Goal: Find specific page/section: Find specific page/section

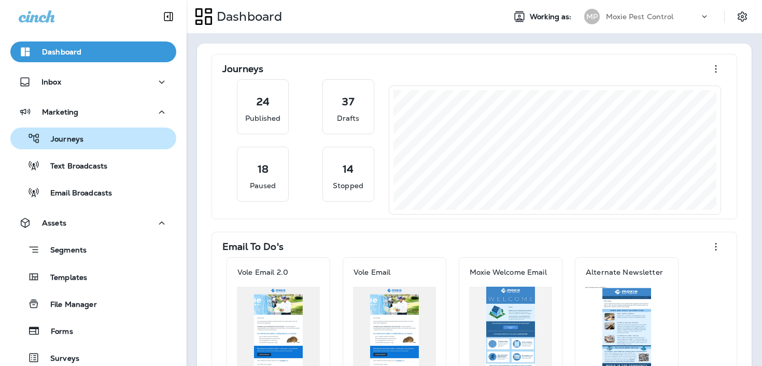
click at [156, 136] on div "Journeys" at bounding box center [94, 139] width 158 height 16
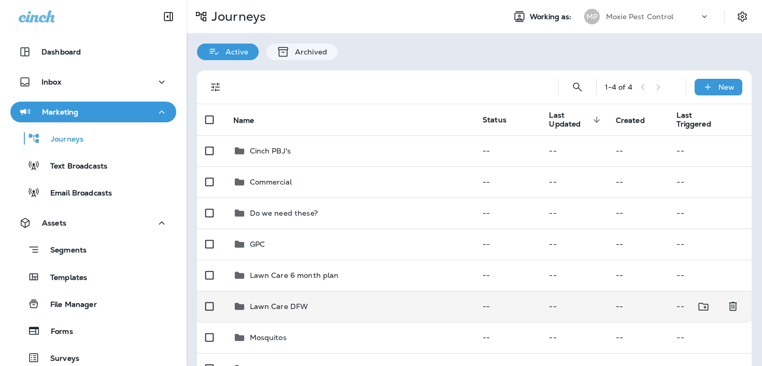
scroll to position [309, 0]
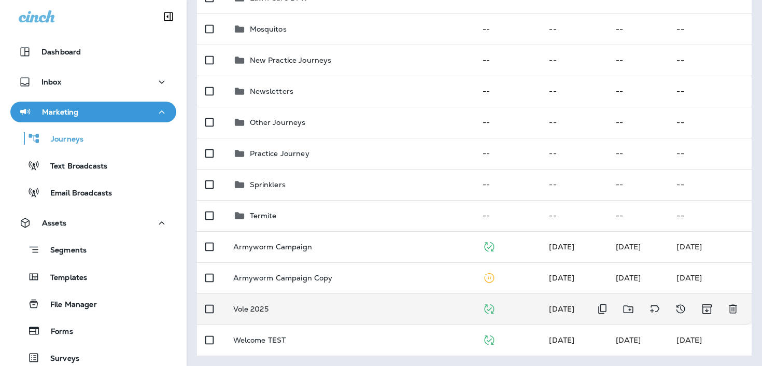
click at [381, 312] on div "Vole 2025" at bounding box center [349, 309] width 233 height 8
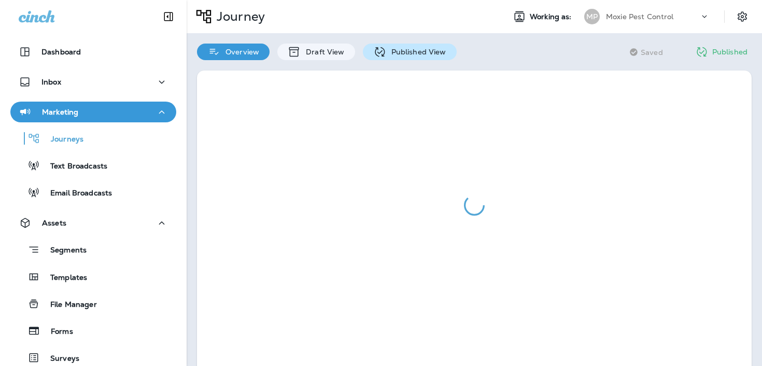
click at [393, 53] on p "Published View" at bounding box center [416, 52] width 60 height 8
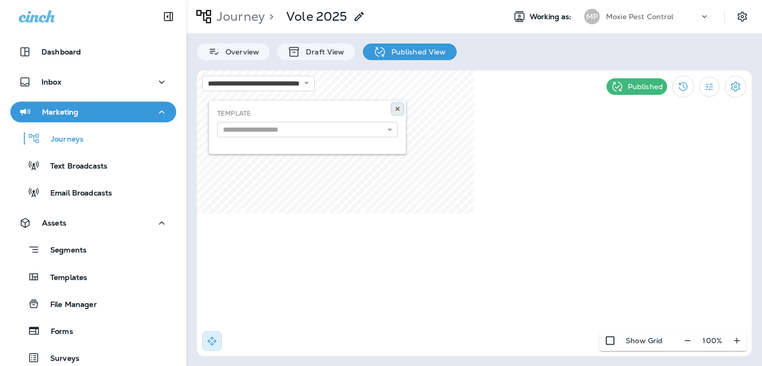
click at [398, 106] on icon at bounding box center [398, 109] width 6 height 6
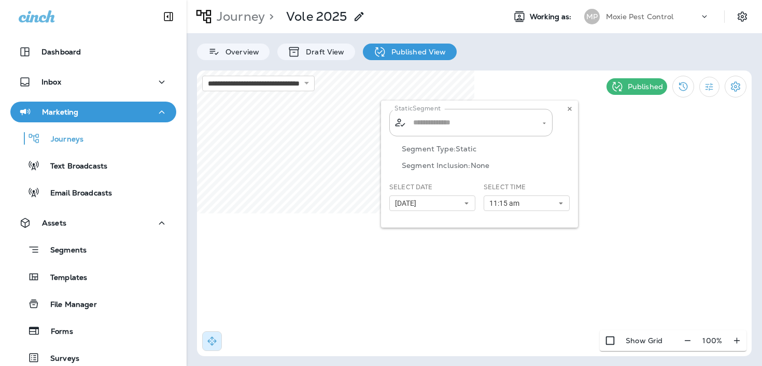
type input "**********"
click at [571, 108] on icon at bounding box center [570, 109] width 6 height 6
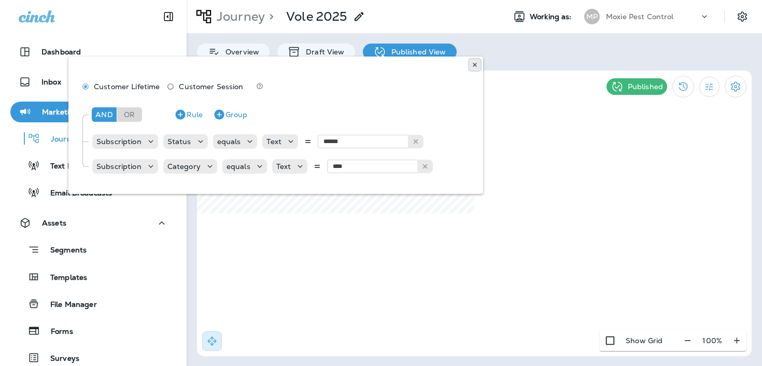
click at [474, 67] on icon at bounding box center [475, 65] width 6 height 6
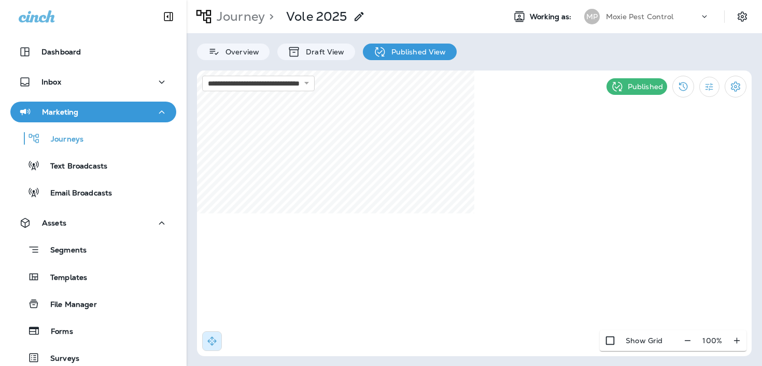
click at [254, 20] on p "Journey" at bounding box center [239, 17] width 52 height 16
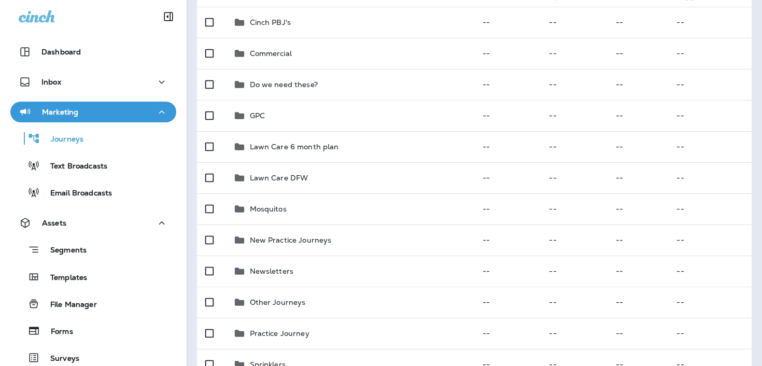
scroll to position [309, 0]
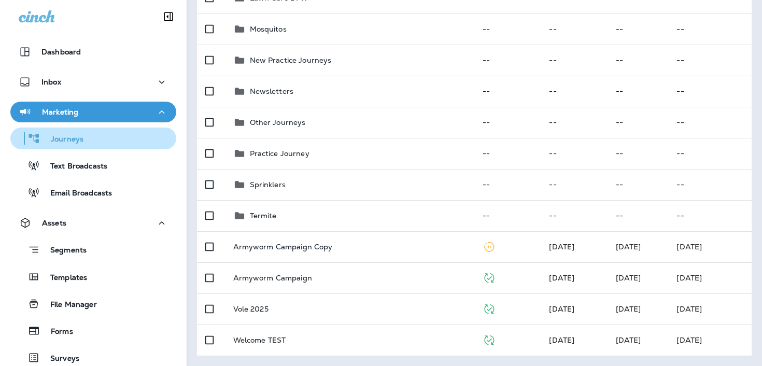
click at [93, 144] on div "Journeys" at bounding box center [94, 139] width 158 height 16
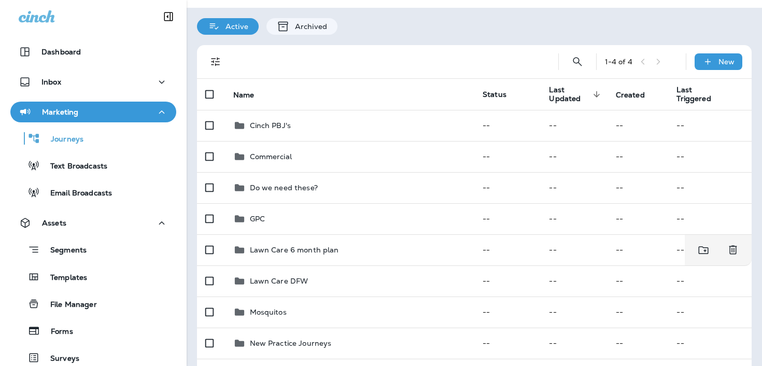
scroll to position [0, 0]
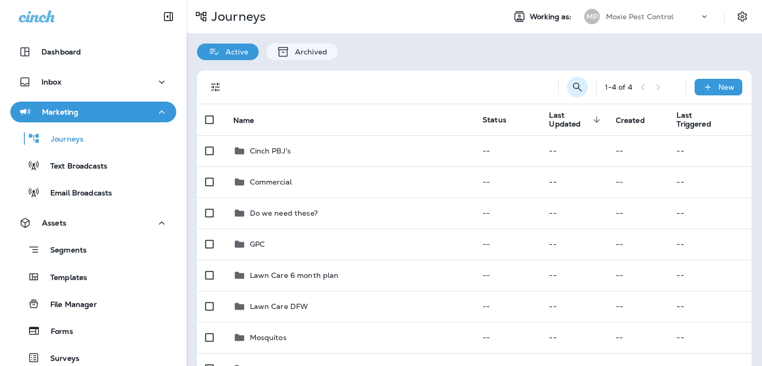
click at [572, 88] on icon "Search Journeys" at bounding box center [577, 87] width 12 height 12
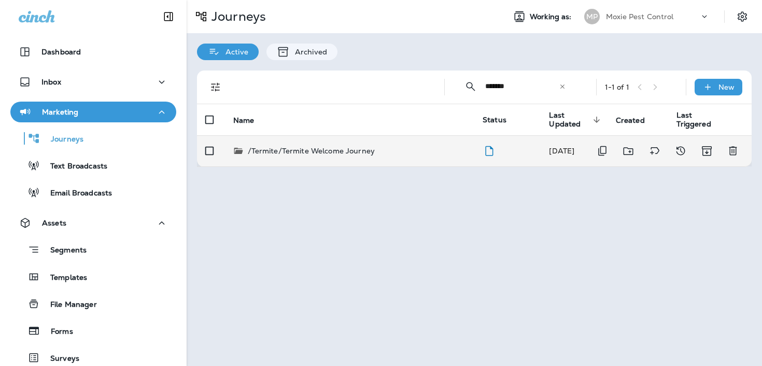
type input "*******"
click at [435, 149] on div "/Termite/Termite Welcome Journey" at bounding box center [349, 151] width 233 height 10
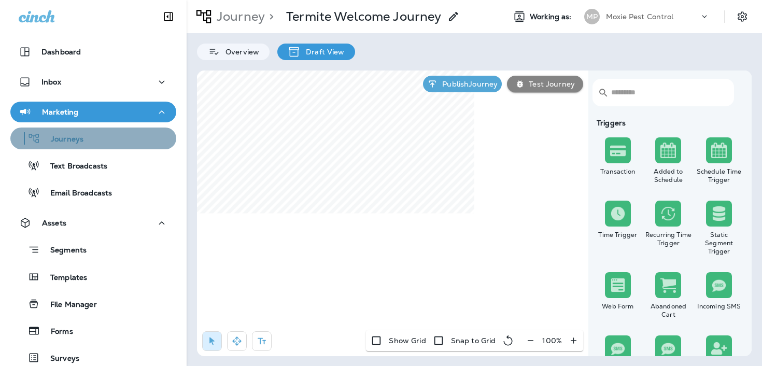
click at [49, 136] on p "Journeys" at bounding box center [61, 140] width 43 height 10
